Goal: Entertainment & Leisure: Consume media (video, audio)

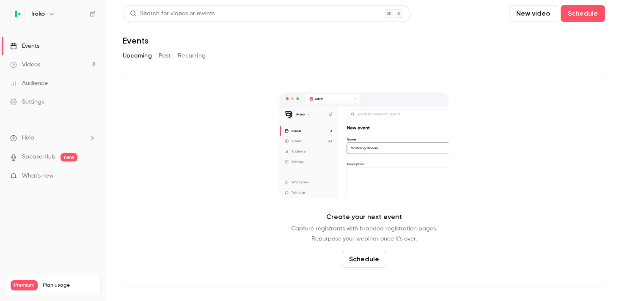
click at [40, 60] on div "Videos" at bounding box center [25, 64] width 30 height 8
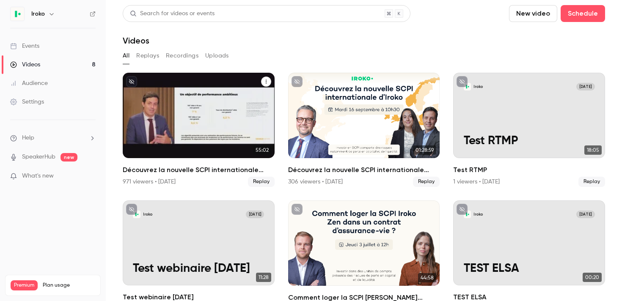
click at [212, 117] on div "Découvrez la nouvelle SCPI internationale signée Iroko" at bounding box center [199, 115] width 152 height 85
